Goal: Task Accomplishment & Management: Use online tool/utility

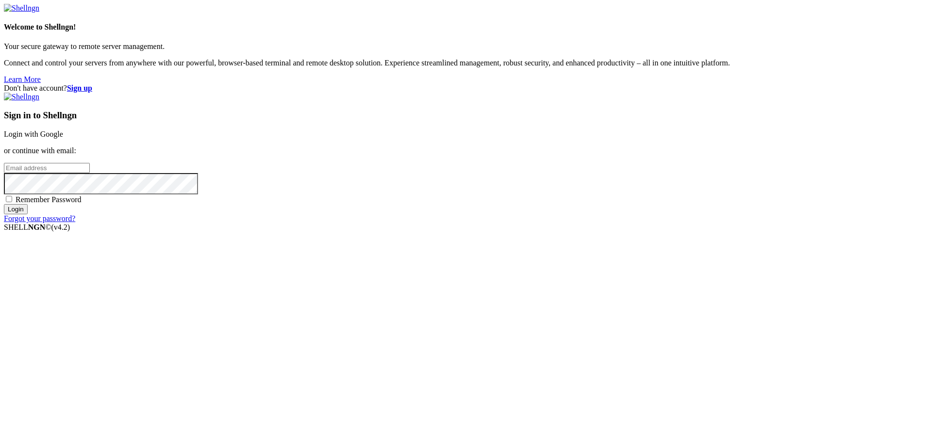
click at [63, 138] on link "Login with Google" at bounding box center [33, 134] width 59 height 8
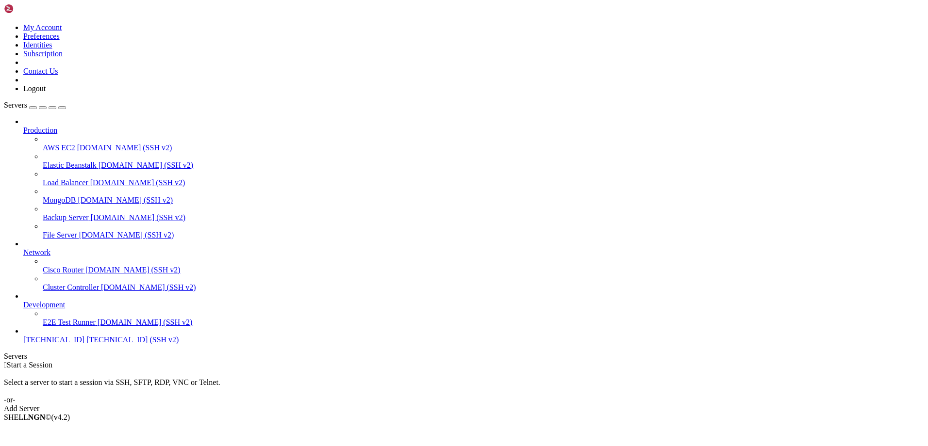
click at [86, 344] on span "[TECHNICAL_ID] (SSH v2)" at bounding box center [132, 340] width 92 height 8
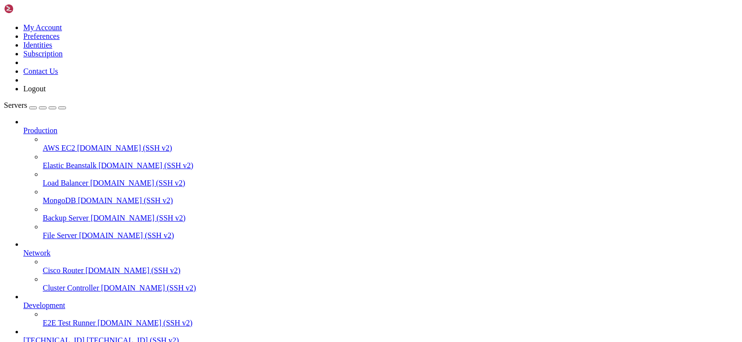
scroll to position [0, 0]
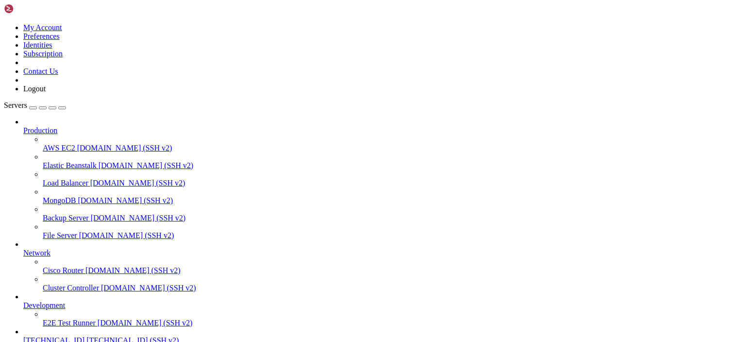
type input "/mnt/sda1/Users/amnesia/Docker/Webservices/Deluge"
type textarea "external: true"
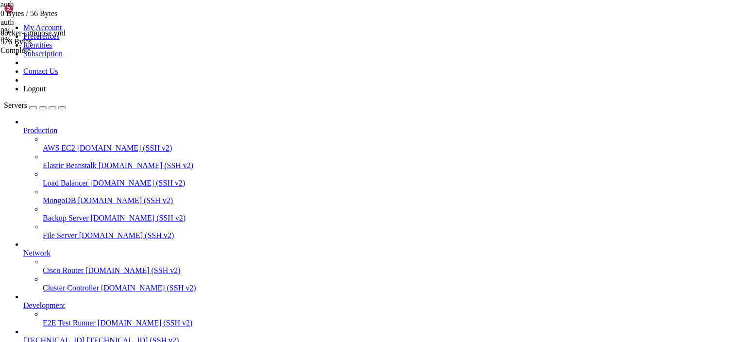
scroll to position [0, 0]
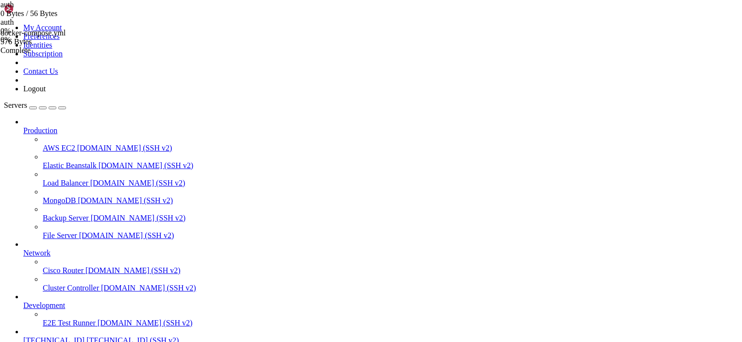
type input "/mnt/sda1/Users/amnesia/Docker/Webservices/Deluge/config"
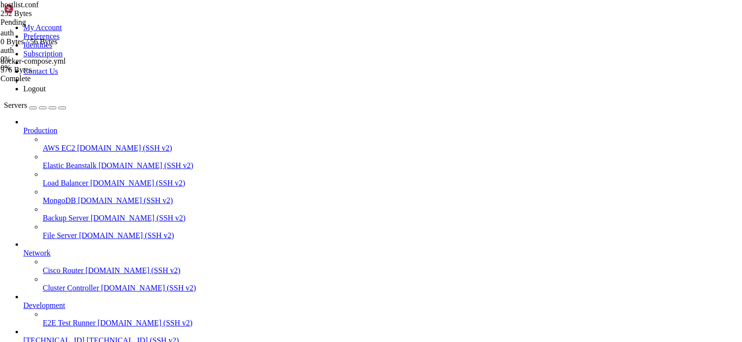
drag, startPoint x: 149, startPoint y: 8, endPoint x: 173, endPoint y: 36, distance: 36.8
drag, startPoint x: 93, startPoint y: 703, endPoint x: 64, endPoint y: 694, distance: 30.4
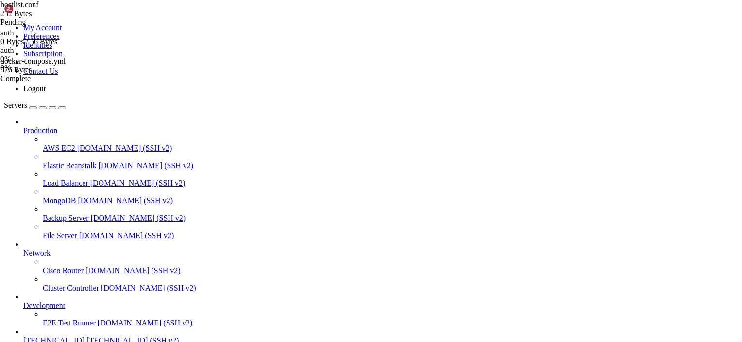
drag, startPoint x: 193, startPoint y: 649, endPoint x: 99, endPoint y: 690, distance: 102.6
drag, startPoint x: 226, startPoint y: 669, endPoint x: 225, endPoint y: 664, distance: 5.4
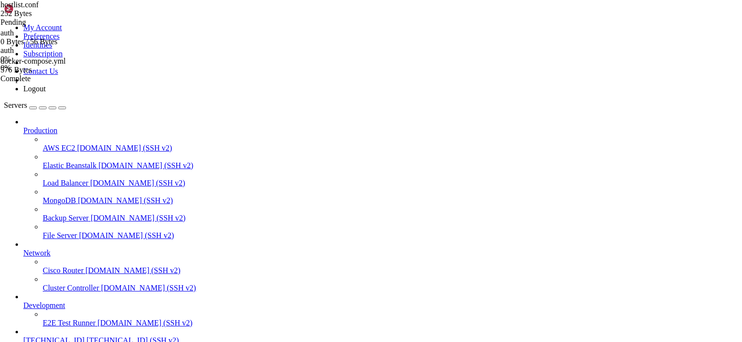
drag, startPoint x: 117, startPoint y: 744, endPoint x: 79, endPoint y: 772, distance: 47.3
drag, startPoint x: 233, startPoint y: 797, endPoint x: 252, endPoint y: 780, distance: 25.8
